Goal: Find specific page/section: Find specific page/section

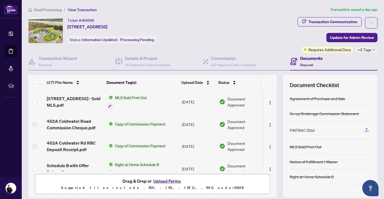
click at [55, 10] on span "Deal Processing" at bounding box center [47, 9] width 27 height 5
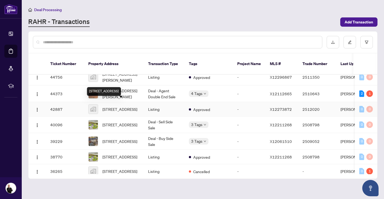
scroll to position [56, 0]
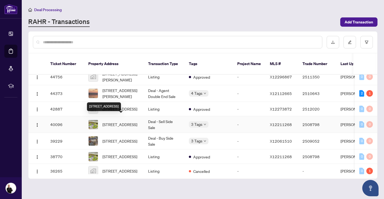
click at [127, 121] on span "[STREET_ADDRESS]" at bounding box center [119, 124] width 35 height 6
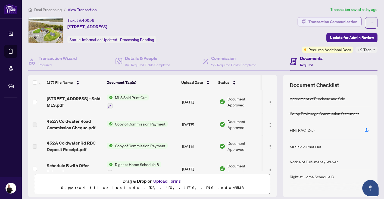
click at [344, 21] on div "Transaction Communication" at bounding box center [332, 21] width 49 height 9
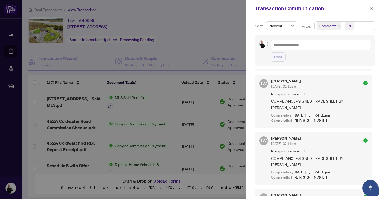
scroll to position [277, 0]
click at [203, 27] on div at bounding box center [192, 99] width 384 height 199
click at [373, 10] on icon "close" at bounding box center [371, 8] width 3 height 3
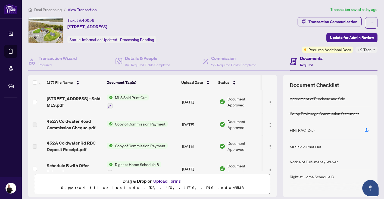
click at [44, 11] on span "Deal Processing" at bounding box center [47, 9] width 27 height 5
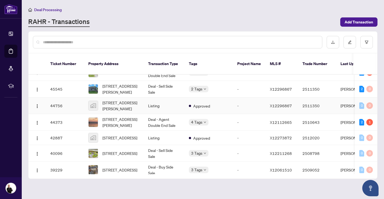
scroll to position [29, 0]
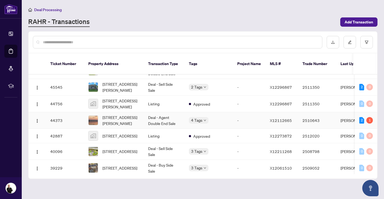
click at [57, 115] on td "44373" at bounding box center [65, 120] width 38 height 17
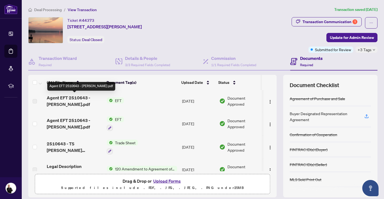
click at [62, 99] on span "Agent EFT 2510643 - [PERSON_NAME].pdf" at bounding box center [75, 100] width 56 height 13
click at [62, 105] on span "Agent EFT 2510643 - [PERSON_NAME].pdf" at bounding box center [75, 100] width 56 height 13
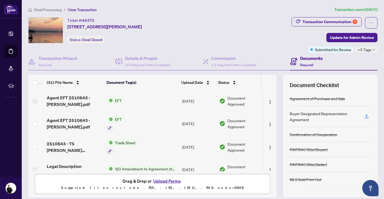
scroll to position [0, 0]
click at [268, 100] on img "button" at bounding box center [270, 101] width 4 height 4
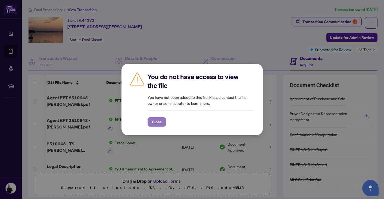
click at [159, 122] on span "Close" at bounding box center [157, 121] width 10 height 9
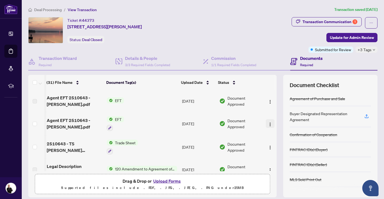
click at [269, 123] on img "button" at bounding box center [270, 124] width 4 height 4
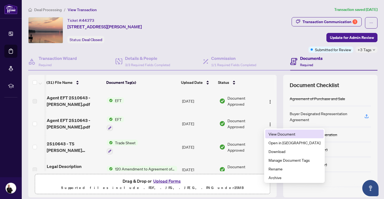
click at [277, 134] on span "View Document" at bounding box center [294, 134] width 52 height 6
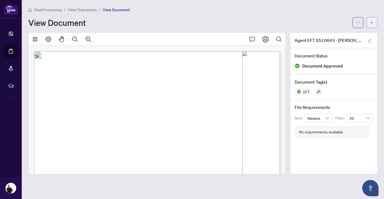
click at [373, 23] on icon "arrow-left" at bounding box center [372, 23] width 4 height 4
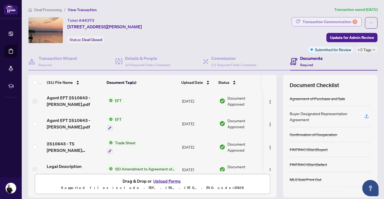
click at [332, 19] on div "Transaction Communication 1" at bounding box center [329, 21] width 55 height 9
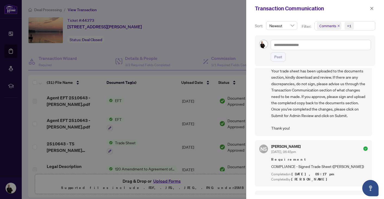
scroll to position [191, 0]
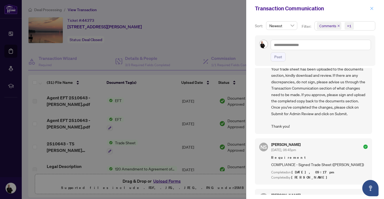
click at [371, 8] on icon "close" at bounding box center [372, 9] width 4 height 4
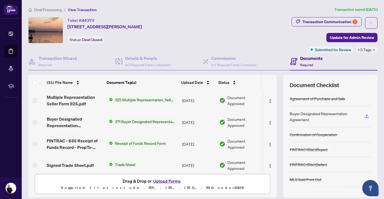
scroll to position [0, 0]
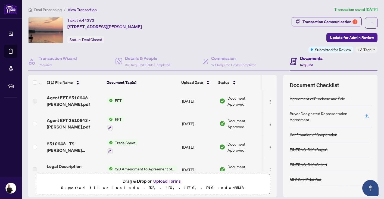
click at [43, 9] on span "Deal Processing" at bounding box center [47, 9] width 27 height 5
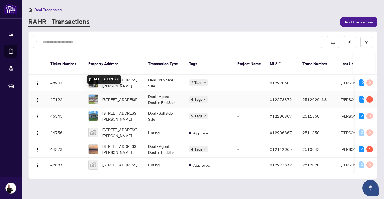
click at [116, 96] on span "[STREET_ADDRESS]" at bounding box center [119, 99] width 35 height 6
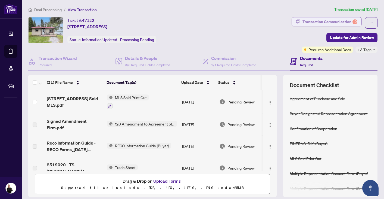
click at [314, 21] on div "Transaction Communication 10" at bounding box center [329, 21] width 55 height 9
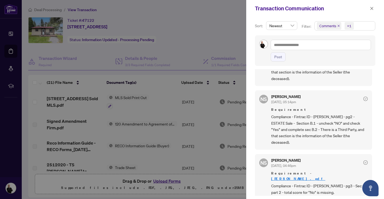
scroll to position [573, 0]
click at [372, 8] on icon "close" at bounding box center [372, 9] width 4 height 4
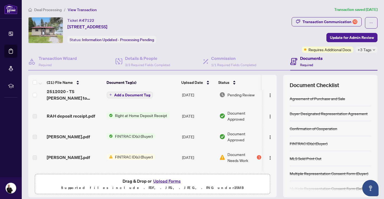
scroll to position [0, 0]
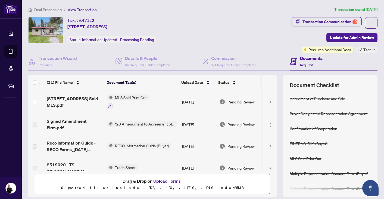
click at [235, 20] on div "Ticket #: 47122 [STREET_ADDRESS] Status: Information Updated - Processing Pendi…" at bounding box center [158, 30] width 261 height 26
click at [52, 7] on span "Deal Processing" at bounding box center [47, 9] width 27 height 5
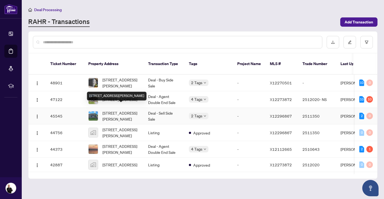
click at [116, 110] on span "[STREET_ADDRESS][PERSON_NAME]" at bounding box center [120, 116] width 37 height 12
